Goal: Obtain resource: Download file/media

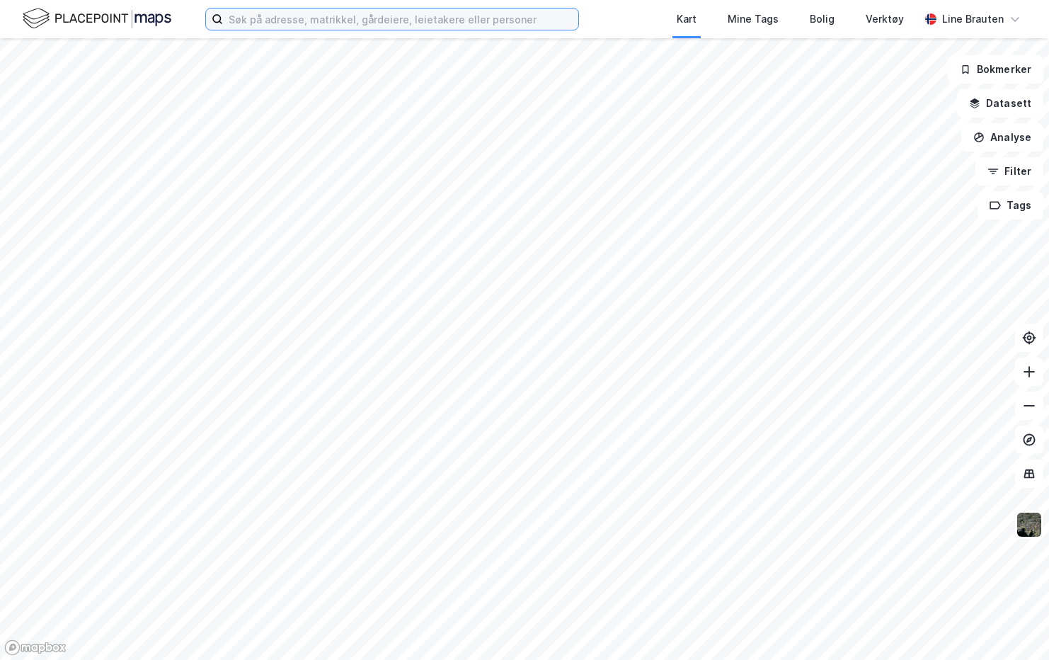
click at [381, 22] on input at bounding box center [400, 18] width 355 height 21
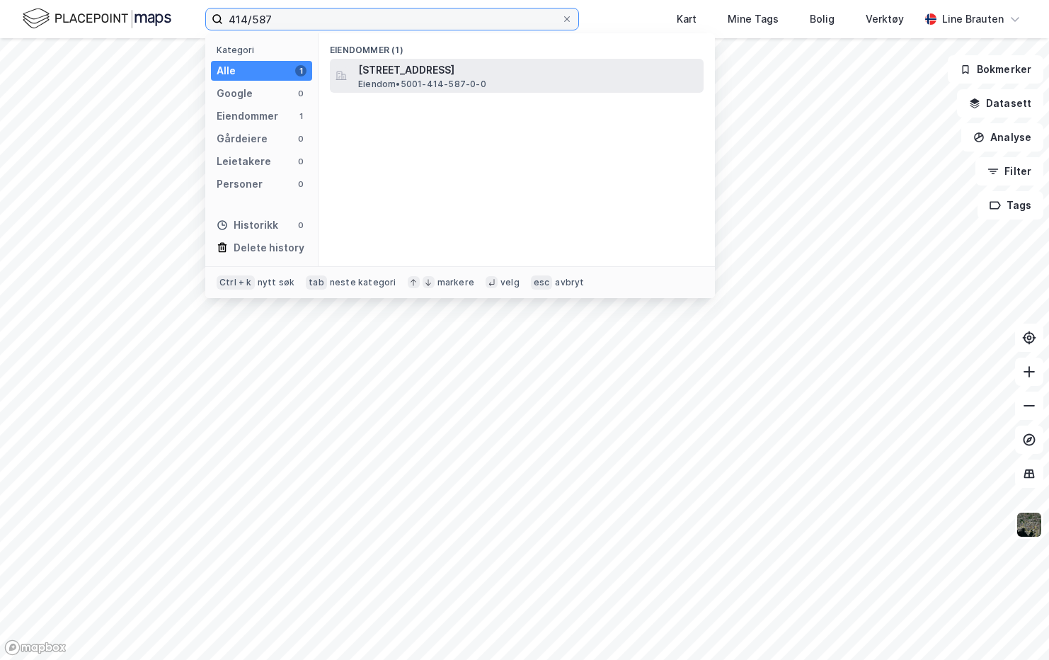
type input "414/587"
click at [445, 80] on span "Eiendom • 5001-414-587-0-0" at bounding box center [422, 84] width 128 height 11
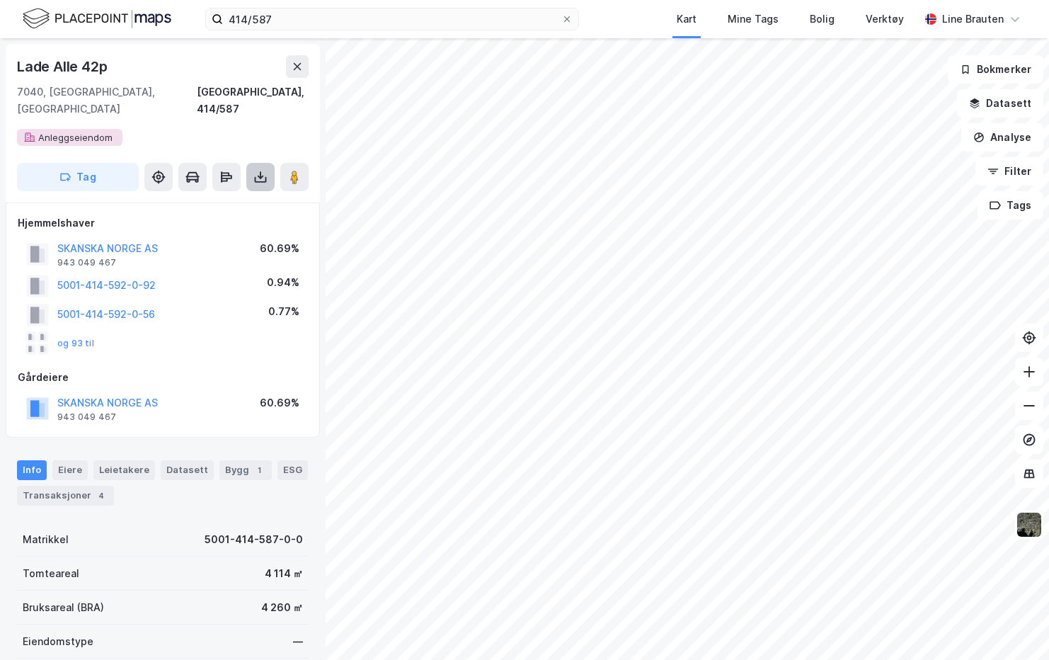
click at [256, 177] on icon at bounding box center [261, 180] width 12 height 6
click at [223, 200] on div "Last ned grunnbok" at bounding box center [190, 205] width 82 height 11
